Goal: Information Seeking & Learning: Find specific fact

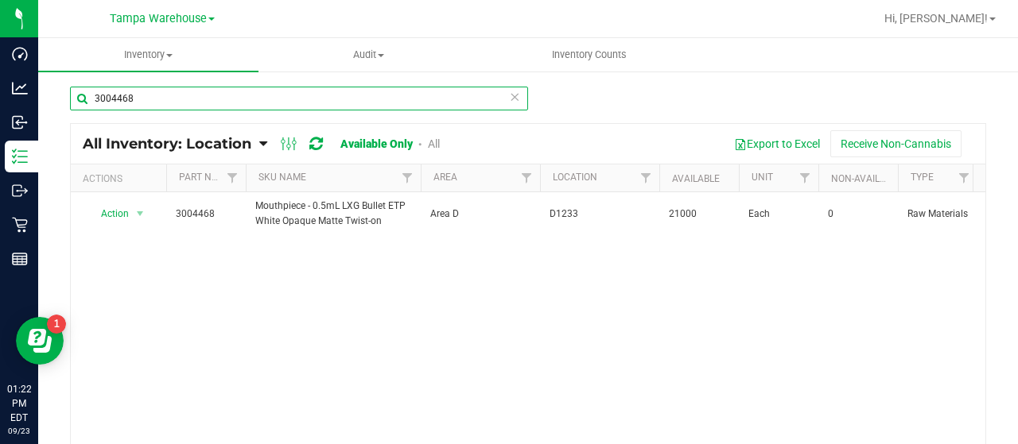
click at [143, 99] on input "3004468" at bounding box center [299, 99] width 458 height 24
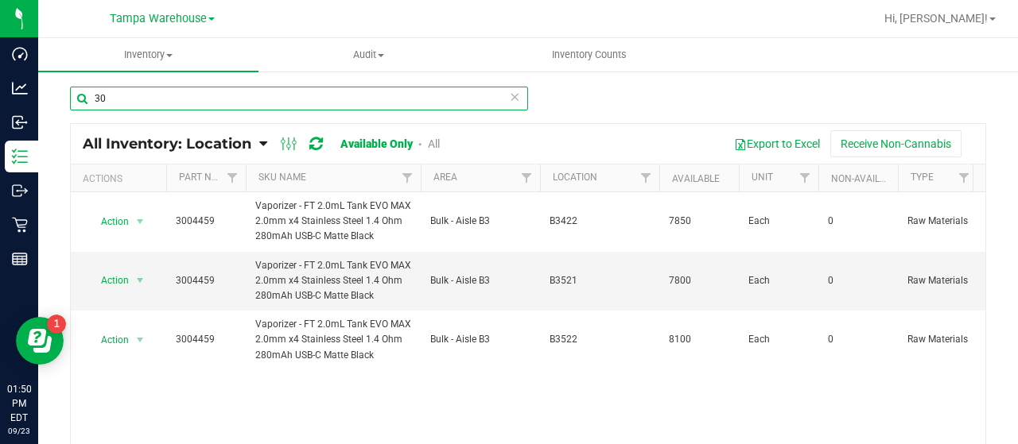
type input "3"
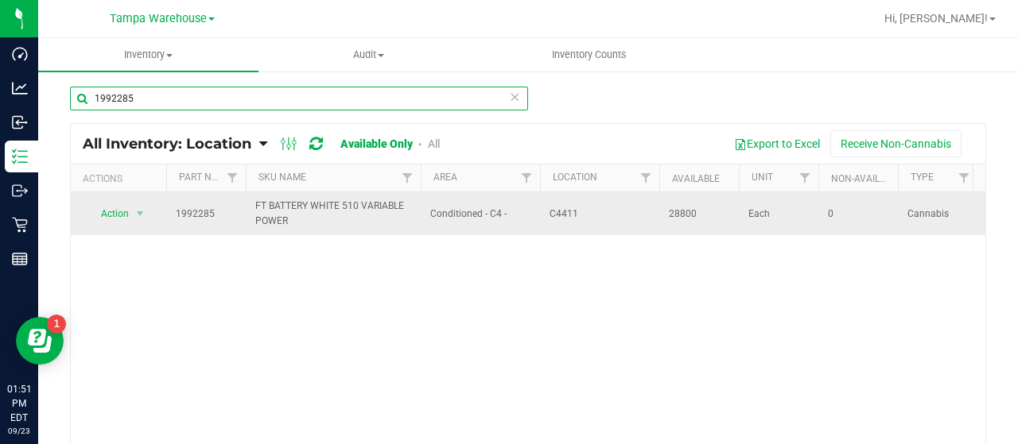
type input "1992285"
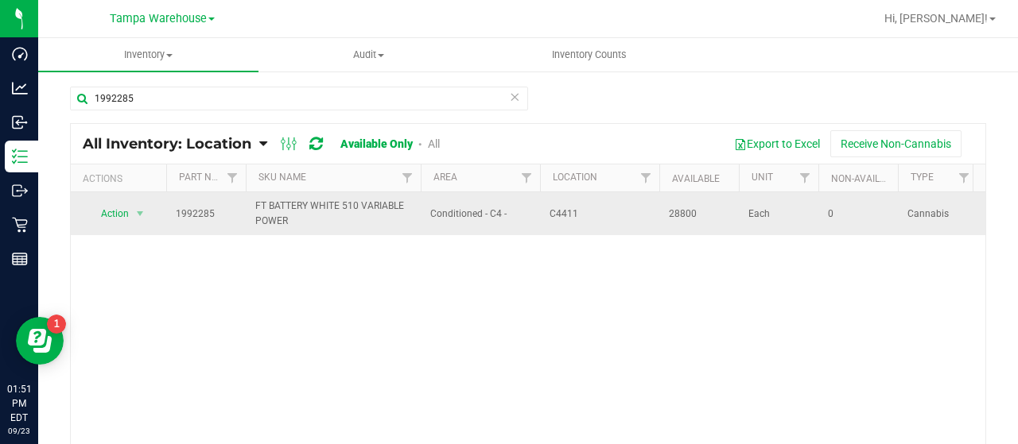
drag, startPoint x: 257, startPoint y: 204, endPoint x: 287, endPoint y: 215, distance: 32.5
click at [287, 215] on span "FT BATTERY WHITE 510 VARIABLE POWER" at bounding box center [333, 214] width 156 height 30
copy span "FT BATTERY WHITE 510 VARIABLE POWER"
